Goal: Information Seeking & Learning: Compare options

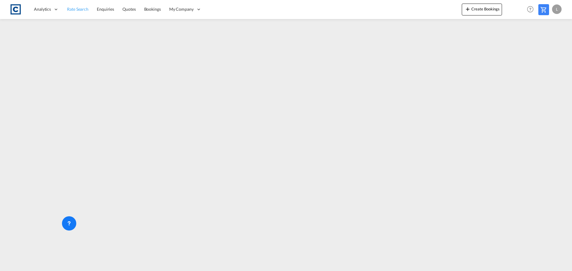
click at [77, 10] on span "Rate Search" at bounding box center [77, 9] width 21 height 5
